Goal: Task Accomplishment & Management: Manage account settings

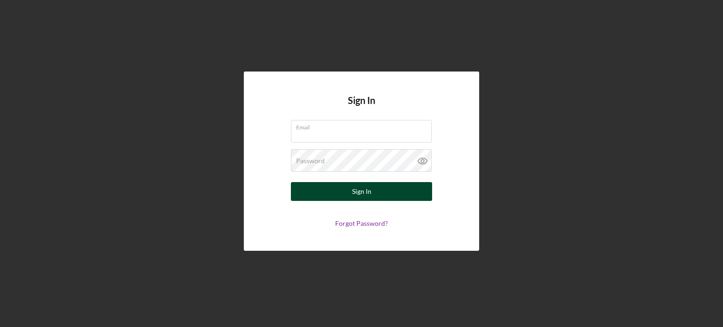
type input "cstuhl@justinepetersen.org"
click at [386, 194] on button "Sign In" at bounding box center [361, 191] width 141 height 19
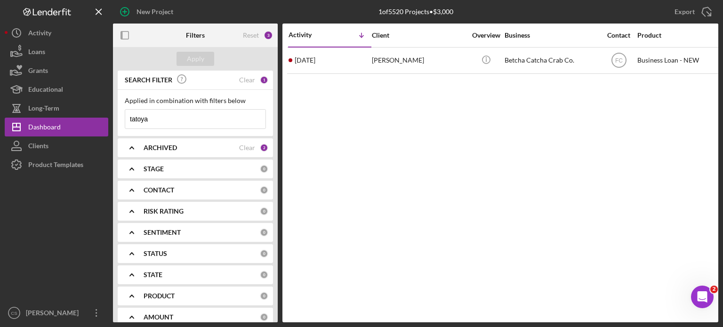
drag, startPoint x: 154, startPoint y: 120, endPoint x: 113, endPoint y: 120, distance: 40.9
click at [118, 122] on div "Applied in combination with filters below tatoya Icon/Menu Close" at bounding box center [195, 113] width 155 height 46
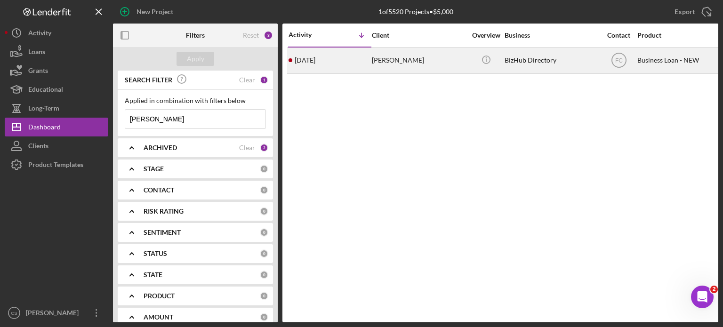
type input "[PERSON_NAME]"
click at [303, 60] on time "[DATE]" at bounding box center [305, 60] width 21 height 8
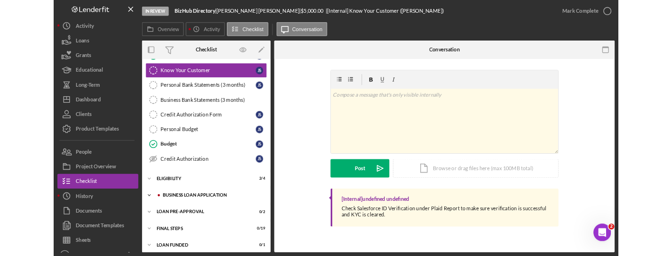
scroll to position [96, 0]
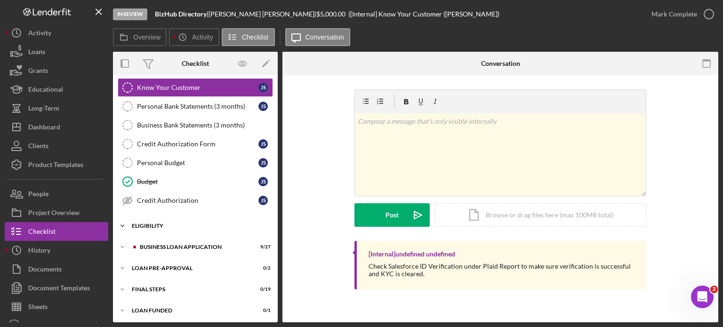
click at [125, 226] on icon "Icon/Expander" at bounding box center [122, 225] width 19 height 19
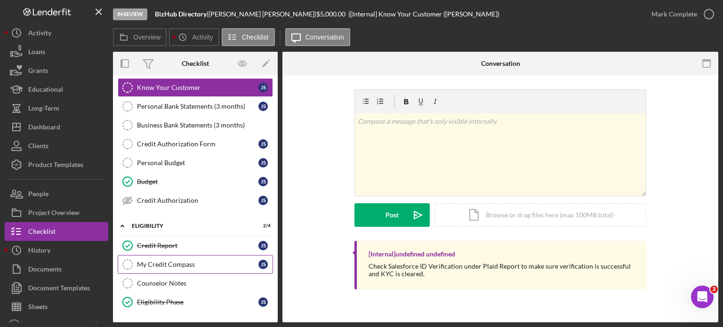
click at [140, 255] on link "My Credit Compass My Credit Compass j s" at bounding box center [195, 264] width 155 height 19
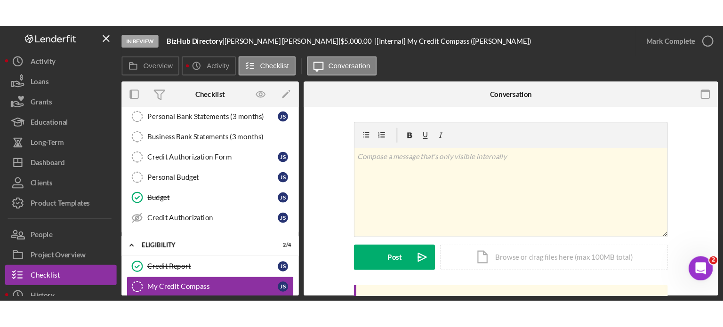
scroll to position [124, 0]
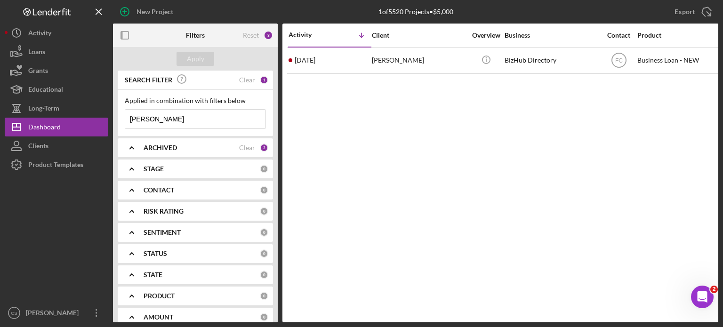
click at [188, 117] on input "[PERSON_NAME]" at bounding box center [195, 119] width 140 height 19
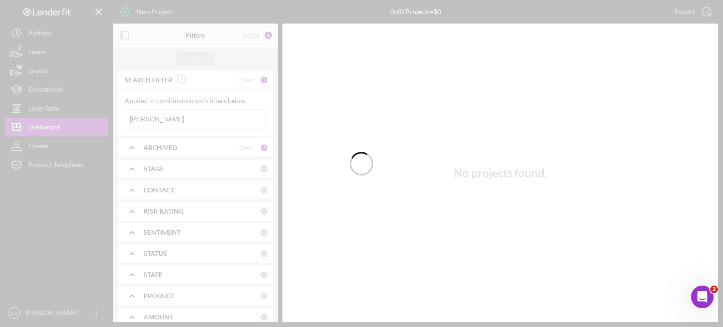
click at [192, 121] on div at bounding box center [361, 163] width 723 height 327
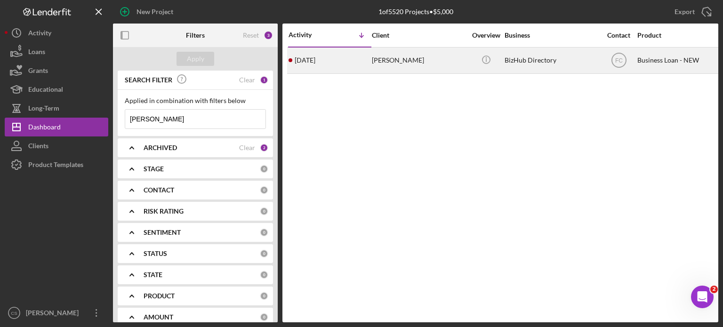
click at [305, 59] on time "[DATE]" at bounding box center [305, 60] width 21 height 8
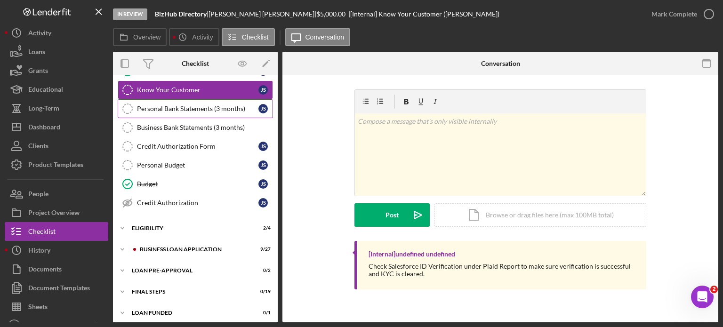
scroll to position [96, 0]
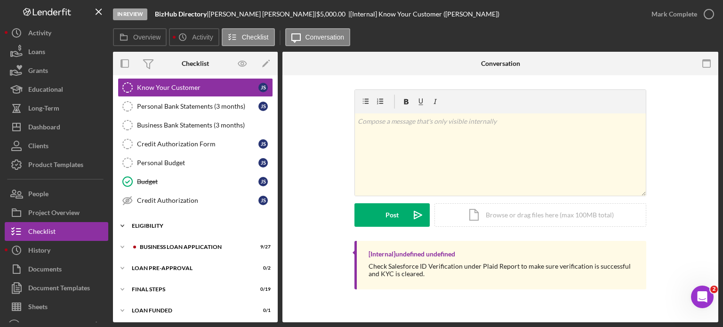
click at [125, 222] on icon "Icon/Expander" at bounding box center [122, 225] width 19 height 19
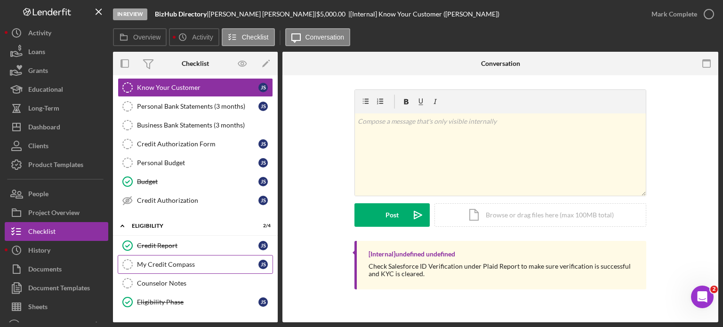
click at [150, 261] on div "My Credit Compass" at bounding box center [197, 265] width 121 height 8
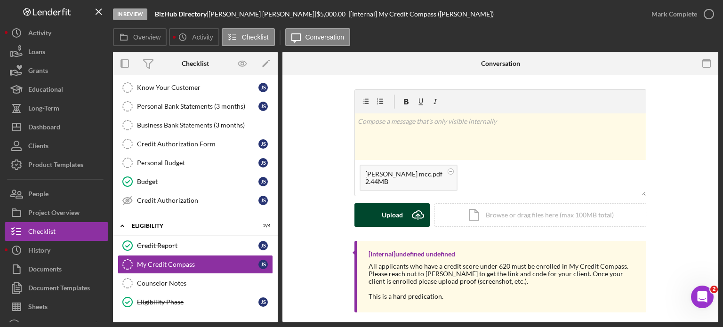
click at [417, 216] on icon "Icon/Upload" at bounding box center [418, 215] width 24 height 24
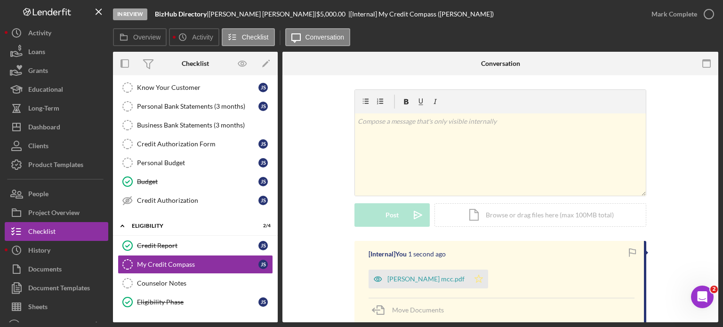
click at [469, 277] on icon "Icon/Star" at bounding box center [478, 279] width 19 height 19
click at [709, 15] on icon "button" at bounding box center [709, 14] width 24 height 24
